Goal: Task Accomplishment & Management: Manage account settings

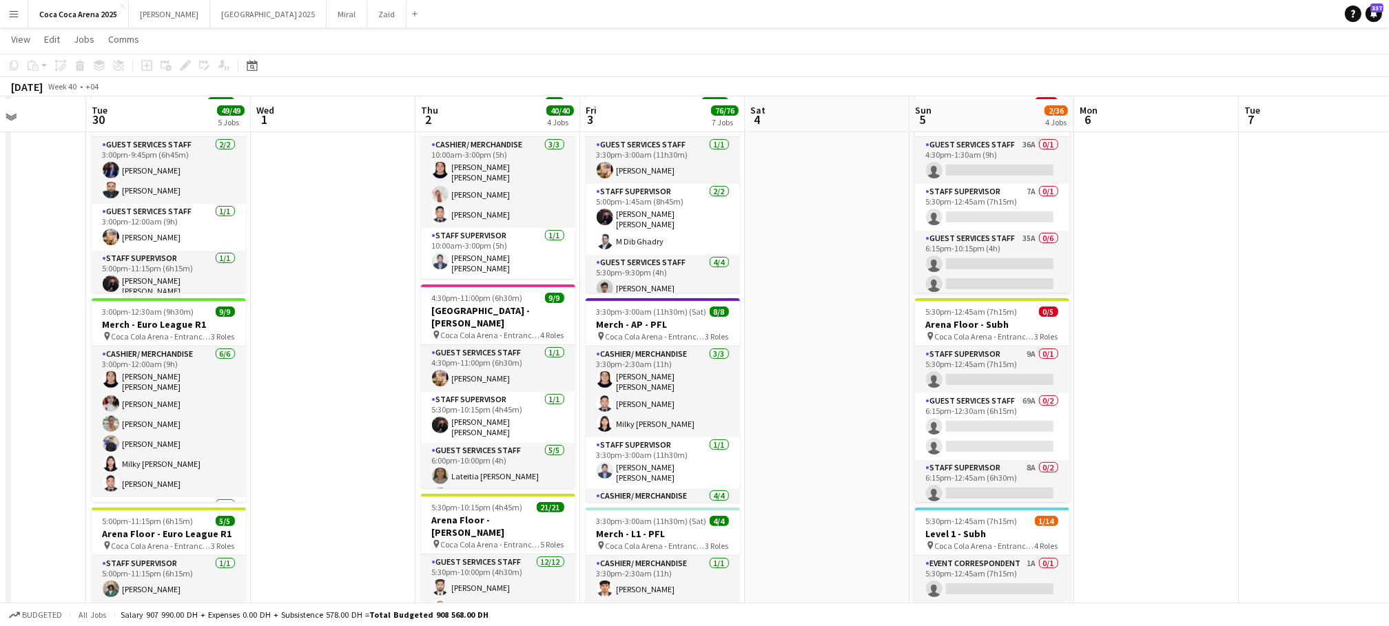
scroll to position [283, 0]
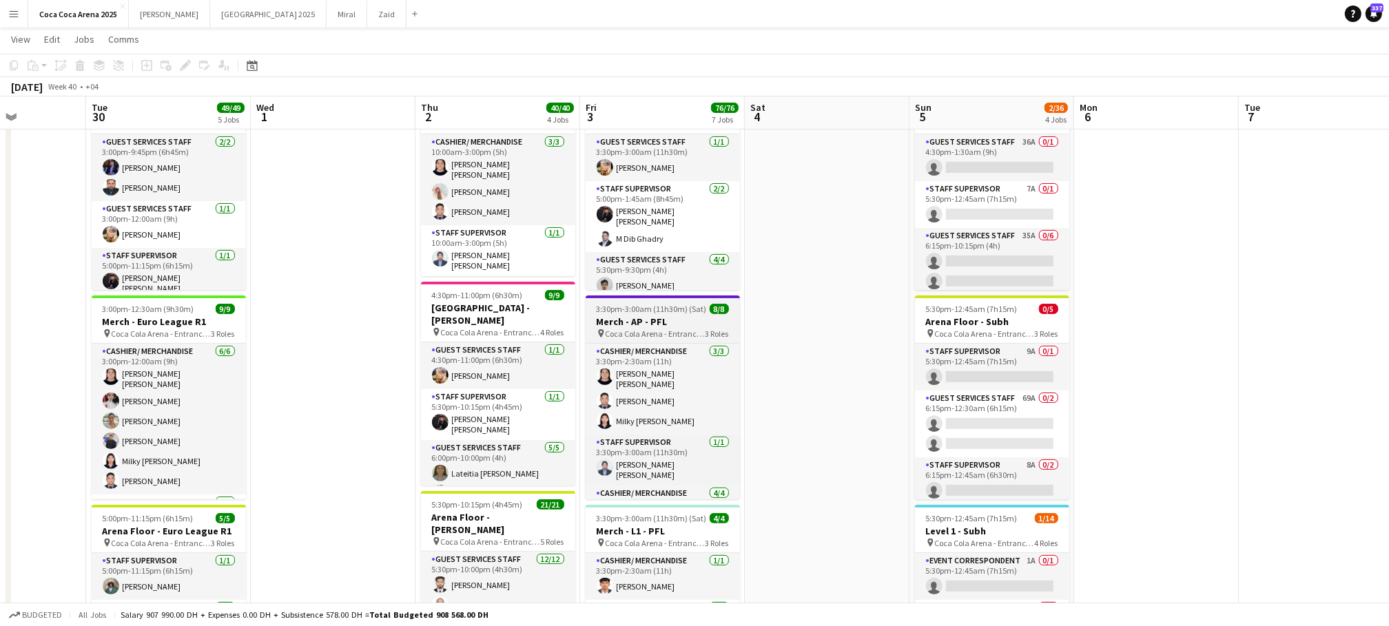
click at [648, 338] on div "pin Coca Cola Arena - Entrance F 3 Roles" at bounding box center [663, 333] width 154 height 11
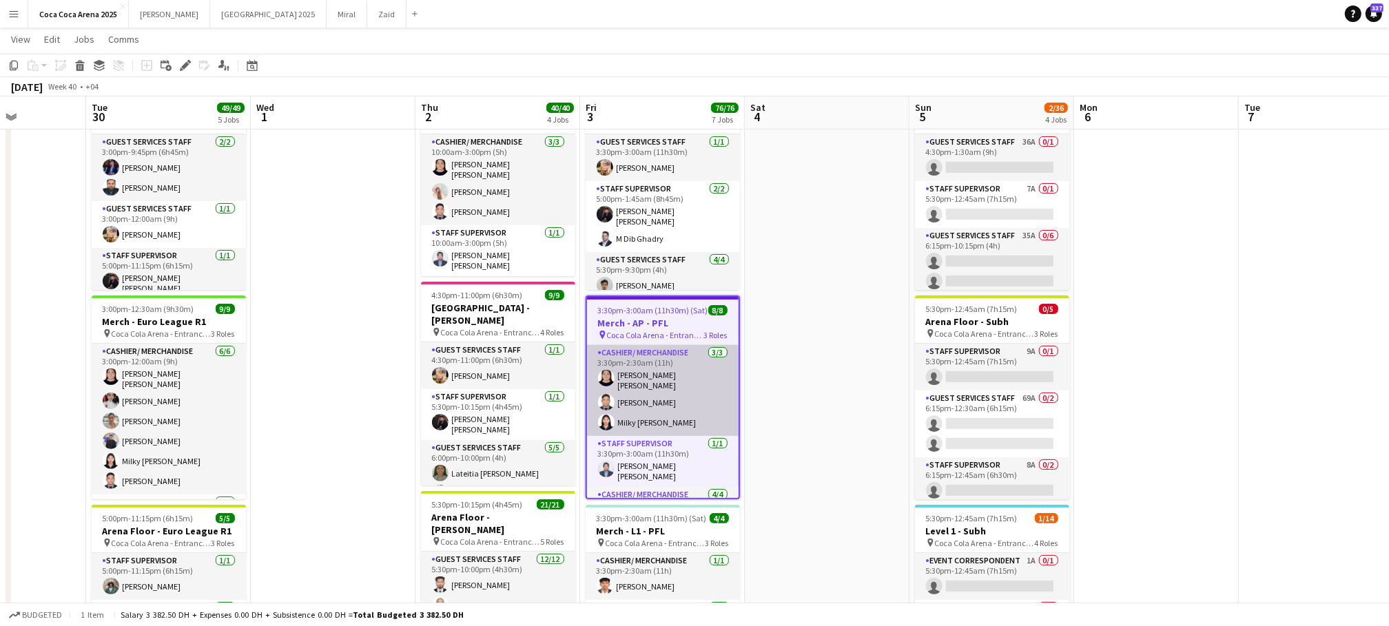
click at [643, 409] on app-card-role "Cashier/ Merchandise 3/3 3:30pm-2:30am (11h) Robie ann David Tommie Lajum Milky…" at bounding box center [663, 390] width 152 height 91
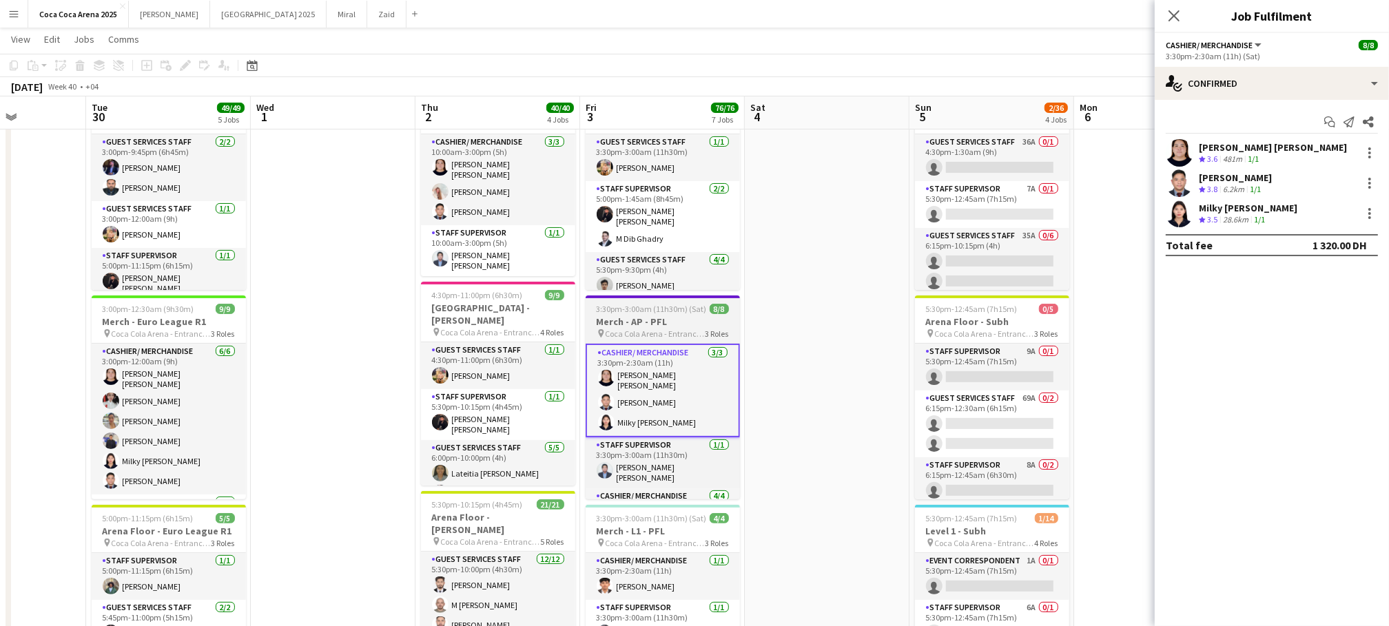
click at [624, 319] on h3 "Merch - AP - PFL" at bounding box center [663, 322] width 154 height 12
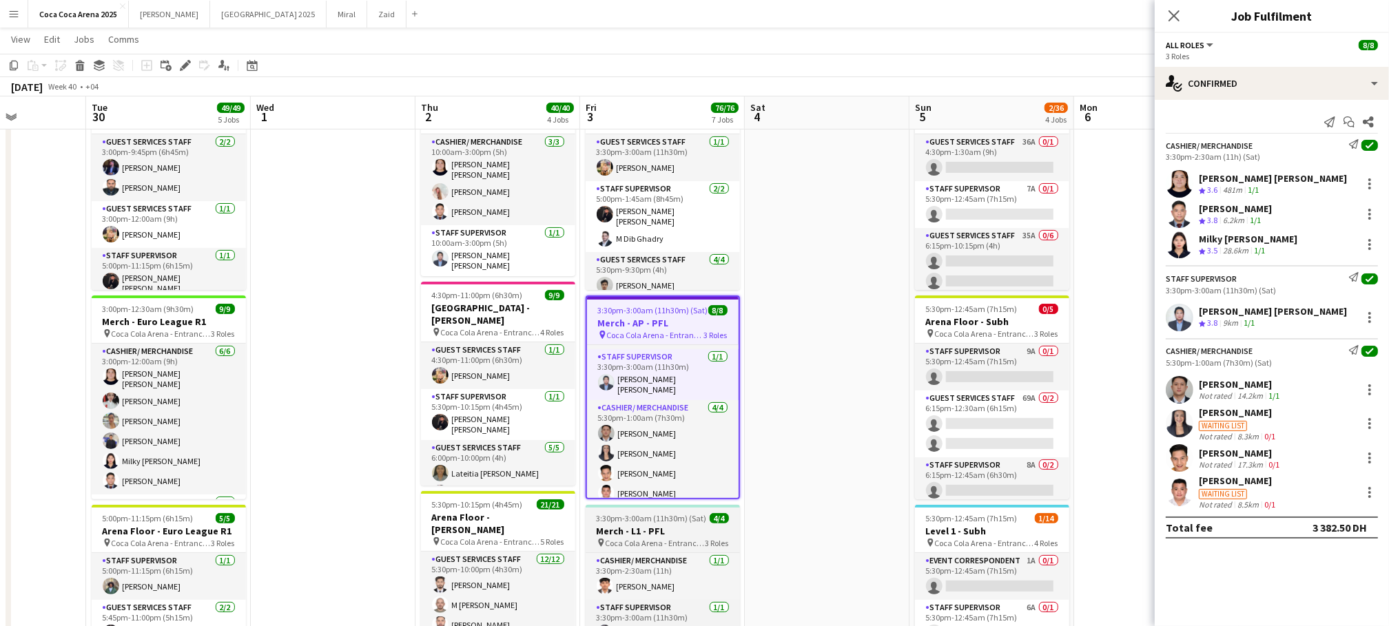
click at [674, 521] on span "3:30pm-3:00am (11h30m) (Sat)" at bounding box center [652, 518] width 110 height 10
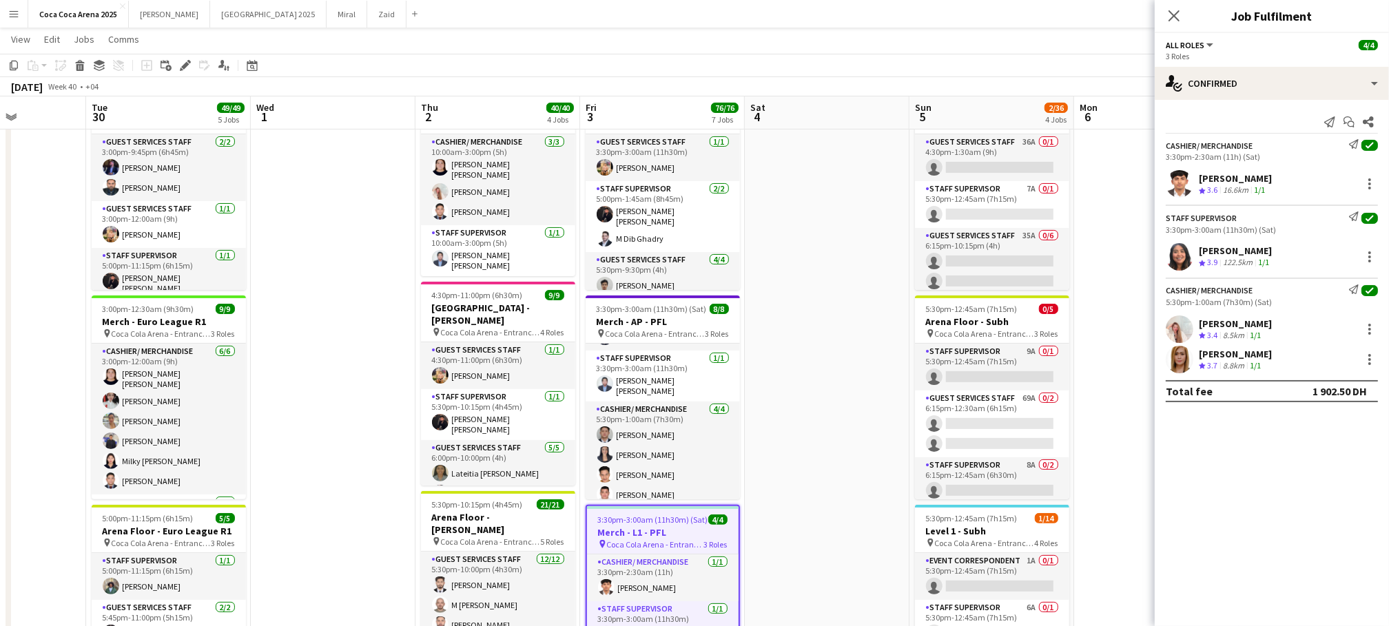
click at [772, 429] on app-date-cell at bounding box center [827, 617] width 165 height 1493
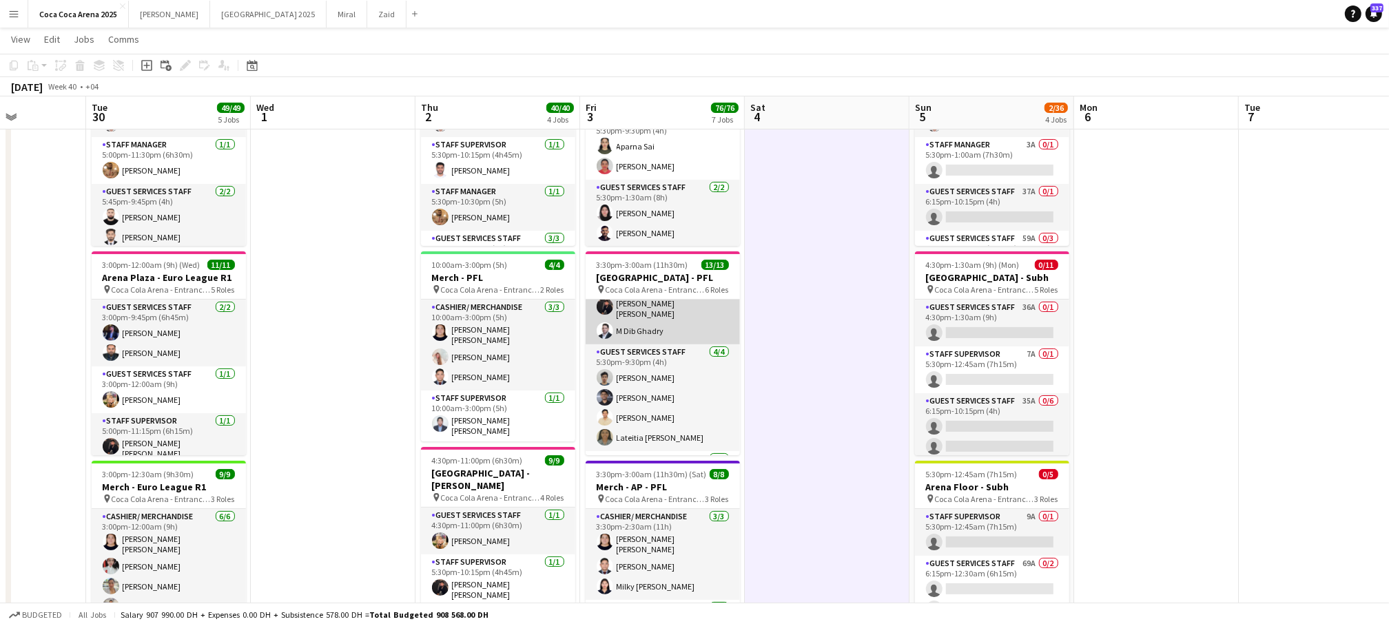
scroll to position [88, 0]
